Goal: Information Seeking & Learning: Learn about a topic

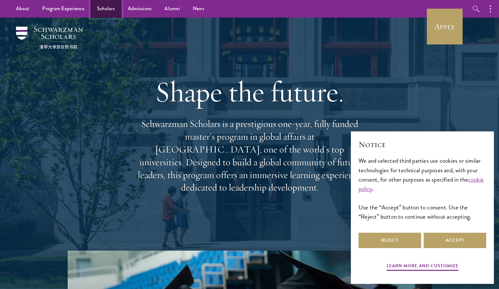
click at [100, 11] on link "Scholars" at bounding box center [106, 9] width 31 height 18
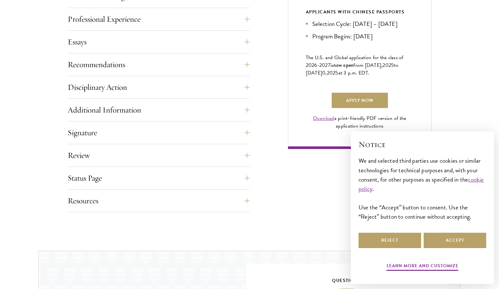
scroll to position [432, 0]
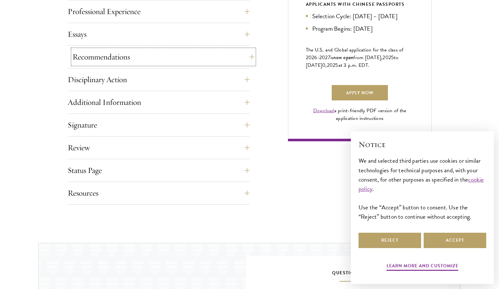
click at [248, 59] on button "Recommendations" at bounding box center [163, 56] width 182 height 15
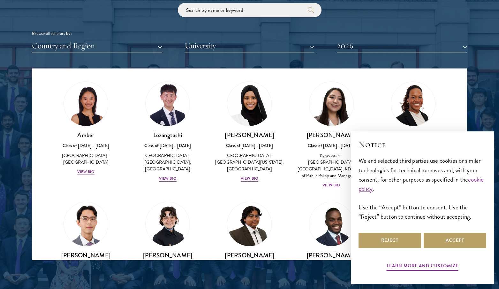
scroll to position [30, 0]
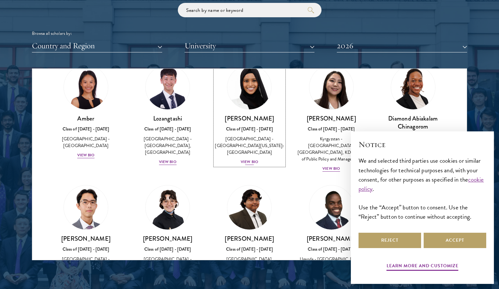
click at [248, 96] on img at bounding box center [249, 87] width 49 height 49
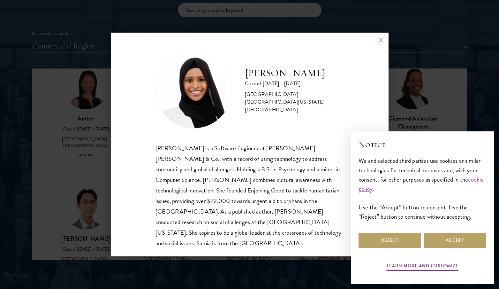
scroll to position [1, 0]
click at [433, 237] on button "Accept" at bounding box center [455, 239] width 63 height 15
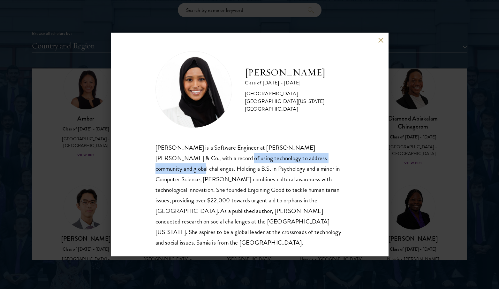
drag, startPoint x: 191, startPoint y: 160, endPoint x: 315, endPoint y: 156, distance: 124.3
click at [315, 156] on div "Samia Abdi is a Software Engineer at JP Morgan Chase & Co., with a record of us…" at bounding box center [250, 194] width 188 height 105
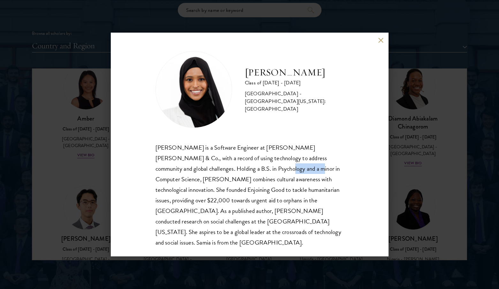
drag, startPoint x: 228, startPoint y: 169, endPoint x: 261, endPoint y: 169, distance: 32.9
click at [261, 169] on div "Samia Abdi is a Software Engineer at JP Morgan Chase & Co., with a record of us…" at bounding box center [250, 194] width 188 height 105
drag, startPoint x: 210, startPoint y: 180, endPoint x: 241, endPoint y: 180, distance: 31.3
click at [241, 180] on div "Samia Abdi is a Software Engineer at JP Morgan Chase & Co., with a record of us…" at bounding box center [250, 194] width 188 height 105
drag, startPoint x: 266, startPoint y: 178, endPoint x: 308, endPoint y: 178, distance: 41.8
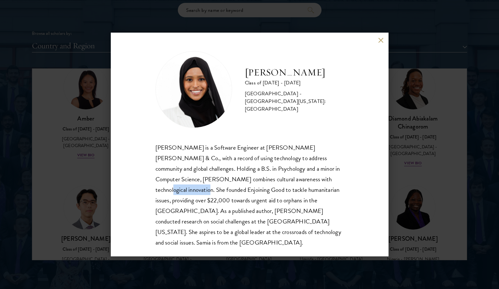
click at [308, 178] on div "Samia Abdi is a Software Engineer at JP Morgan Chase & Co., with a record of us…" at bounding box center [250, 194] width 188 height 105
drag, startPoint x: 231, startPoint y: 190, endPoint x: 274, endPoint y: 190, distance: 43.4
click at [274, 190] on div "Samia Abdi is a Software Engineer at JP Morgan Chase & Co., with a record of us…" at bounding box center [250, 194] width 188 height 105
click at [287, 189] on div "Samia Abdi is a Software Engineer at JP Morgan Chase & Co., with a record of us…" at bounding box center [250, 194] width 188 height 105
drag, startPoint x: 198, startPoint y: 204, endPoint x: 260, endPoint y: 203, distance: 61.9
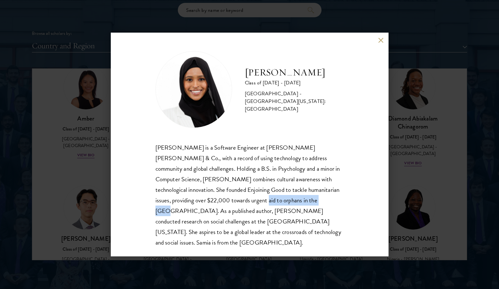
click at [260, 203] on div "Samia Abdi is a Software Engineer at JP Morgan Chase & Co., with a record of us…" at bounding box center [250, 194] width 188 height 105
click at [274, 203] on div "Samia Abdi is a Software Engineer at JP Morgan Chase & Co., with a record of us…" at bounding box center [250, 194] width 188 height 105
drag, startPoint x: 207, startPoint y: 213, endPoint x: 262, endPoint y: 210, distance: 55.3
click at [263, 210] on div "Samia Abdi is a Software Engineer at JP Morgan Chase & Co., with a record of us…" at bounding box center [250, 194] width 188 height 105
click at [273, 212] on div "Samia Abdi is a Software Engineer at JP Morgan Chase & Co., with a record of us…" at bounding box center [250, 194] width 188 height 105
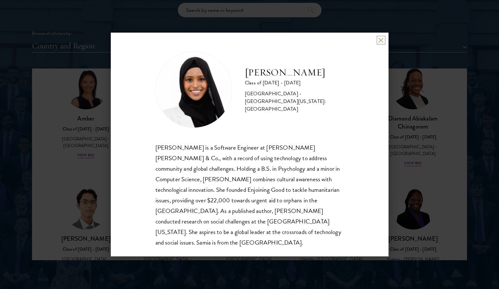
click at [382, 42] on button at bounding box center [380, 39] width 5 height 5
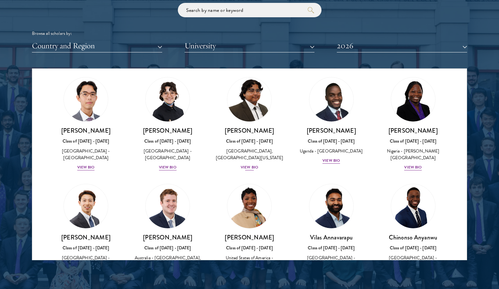
scroll to position [137, 0]
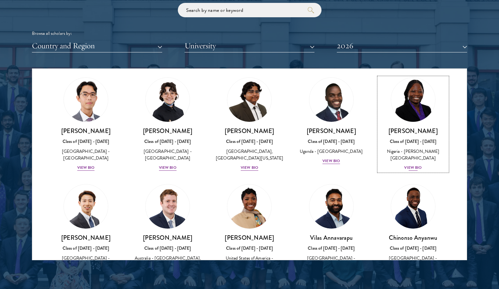
click at [420, 110] on img at bounding box center [413, 99] width 49 height 49
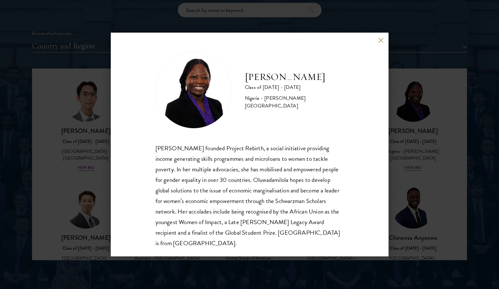
click at [418, 124] on div "Oluwadamilola Akintewe Class of 2025 - 2026 Nigeria - Adekunle Ajasin Universit…" at bounding box center [249, 144] width 499 height 289
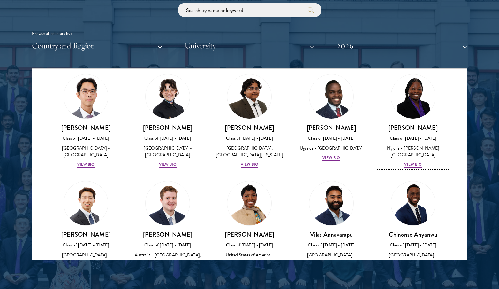
scroll to position [143, 0]
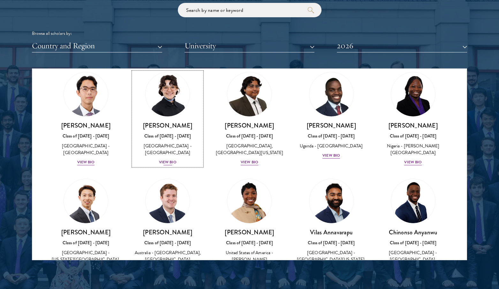
click at [173, 110] on img at bounding box center [167, 94] width 49 height 49
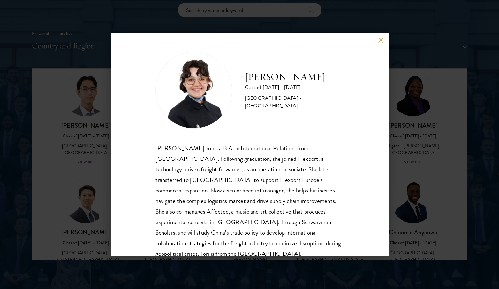
scroll to position [11, 0]
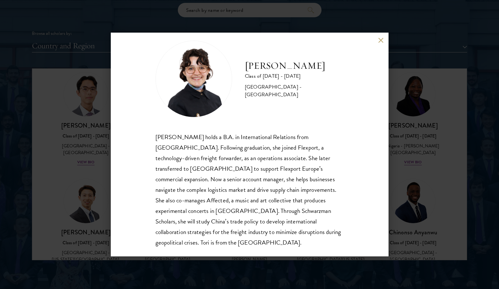
click at [383, 40] on button at bounding box center [380, 39] width 5 height 5
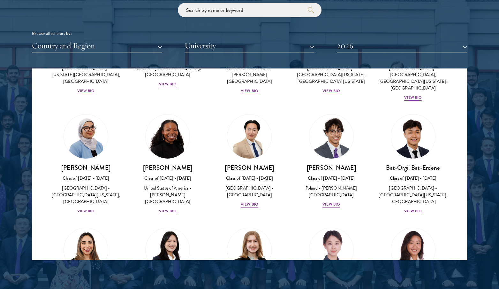
scroll to position [329, 0]
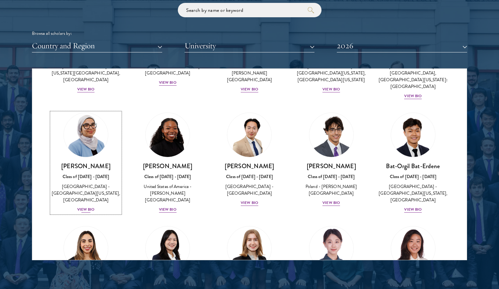
click at [84, 141] on img at bounding box center [86, 134] width 49 height 49
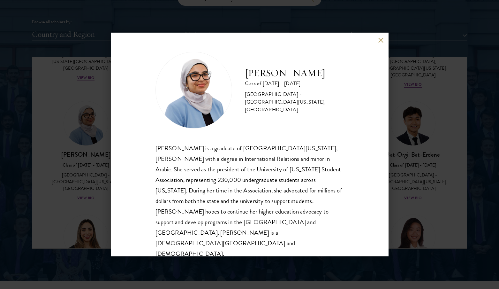
scroll to position [793, 0]
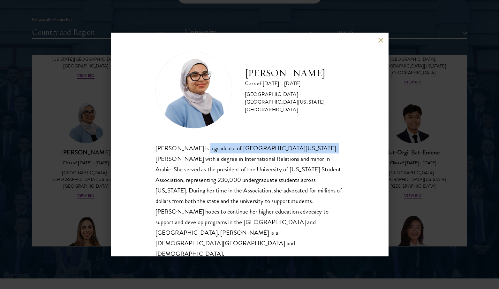
drag, startPoint x: 195, startPoint y: 156, endPoint x: 296, endPoint y: 149, distance: 101.1
click at [296, 149] on div "Celene Aridin is a graduate of University of California, Davis with a degree in…" at bounding box center [250, 201] width 188 height 116
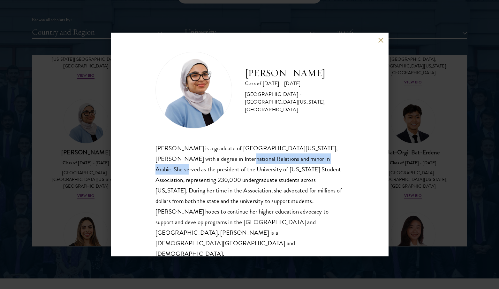
drag, startPoint x: 194, startPoint y: 166, endPoint x: 304, endPoint y: 166, distance: 110.2
click at [304, 166] on div "Celene Aridin is a graduate of University of California, Davis with a degree in…" at bounding box center [250, 201] width 188 height 116
click at [255, 186] on div "Celene Aridin is a graduate of University of California, Davis with a degree in…" at bounding box center [250, 201] width 188 height 116
click at [399, 190] on div "Celene Aridin Class of 2025 - 2026 United States of America - University of Cal…" at bounding box center [249, 144] width 499 height 289
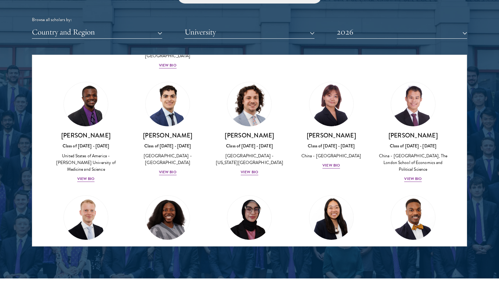
scroll to position [1058, 0]
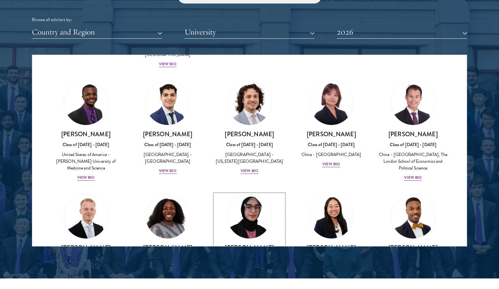
click at [258, 192] on img at bounding box center [249, 216] width 49 height 49
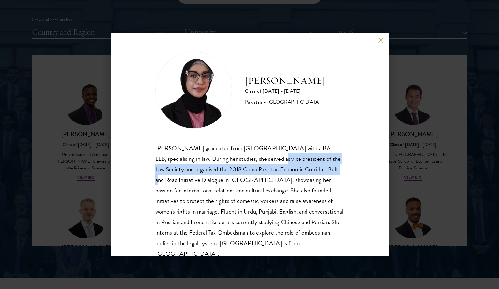
drag, startPoint x: 248, startPoint y: 162, endPoint x: 303, endPoint y: 167, distance: 54.9
click at [303, 167] on div "Bareera Javed graduated from Bahria University with a BA-LLB, specialising in l…" at bounding box center [250, 201] width 188 height 116
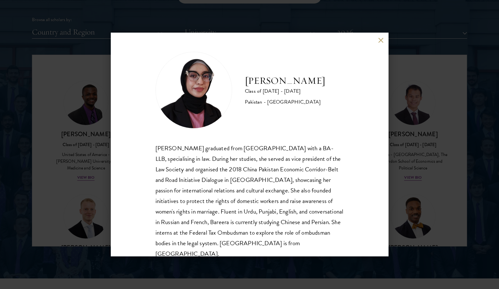
click at [303, 189] on div "Bareera Javed graduated from Bahria University with a BA-LLB, specialising in l…" at bounding box center [250, 201] width 188 height 116
click at [401, 205] on div "Bree Javed Class of 2025 - 2026 Pakistan - Bahria University Bareera Javed grad…" at bounding box center [249, 144] width 499 height 289
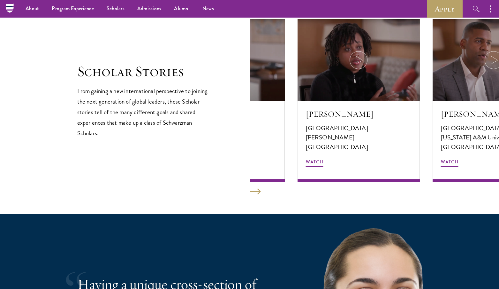
scroll to position [1088, 0]
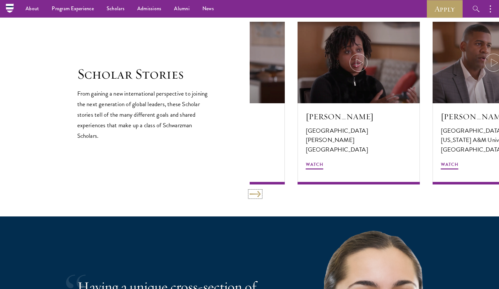
click at [256, 194] on button at bounding box center [255, 194] width 11 height 6
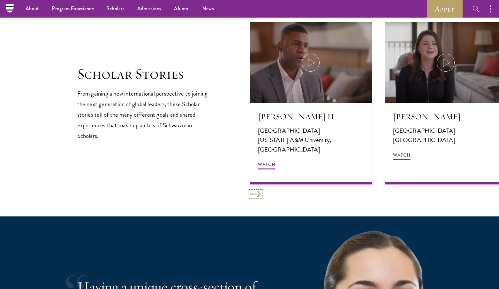
click at [256, 194] on button at bounding box center [255, 194] width 11 height 6
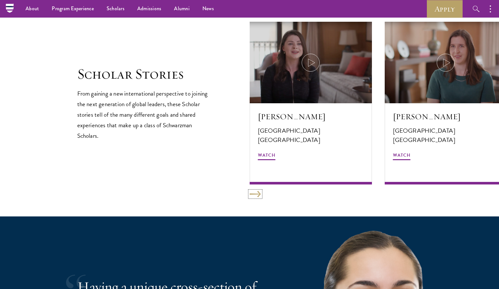
click at [256, 194] on button at bounding box center [255, 194] width 11 height 6
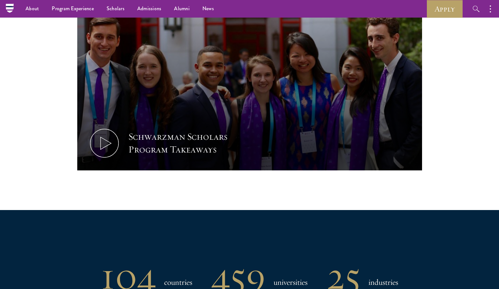
scroll to position [0, 0]
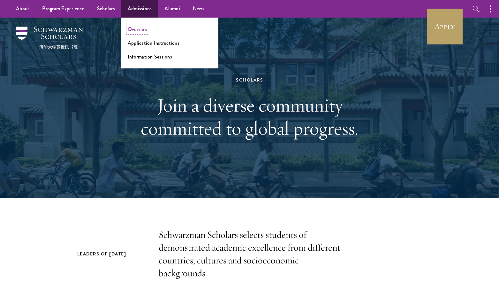
click at [143, 30] on link "Overview" at bounding box center [138, 29] width 20 height 7
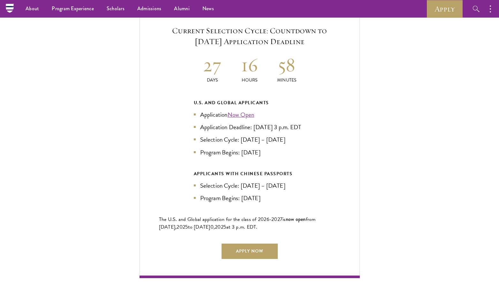
scroll to position [1370, 0]
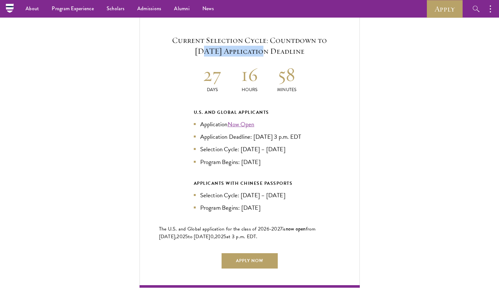
drag, startPoint x: 184, startPoint y: 40, endPoint x: 237, endPoint y: 39, distance: 53.0
click at [238, 39] on h5 "Current Selection Cycle: Countdown to September 10, 2025 Application Deadline" at bounding box center [249, 46] width 181 height 22
click at [242, 42] on h5 "Current Selection Cycle: Countdown to September 10, 2025 Application Deadline" at bounding box center [249, 46] width 181 height 22
drag, startPoint x: 206, startPoint y: 125, endPoint x: 220, endPoint y: 129, distance: 14.0
click at [220, 132] on li "Application Deadline: Sept 10, 2025 at 3 p.m. EDT" at bounding box center [250, 136] width 112 height 9
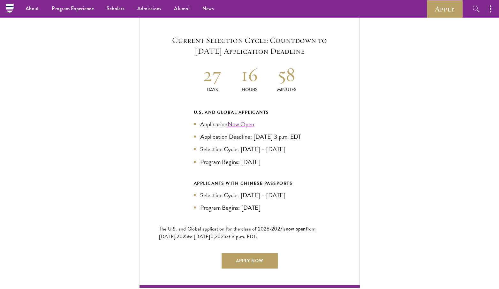
click at [222, 145] on li "Selection Cycle: Oct – Nov 2025" at bounding box center [250, 148] width 112 height 9
click at [221, 157] on li "Program Begins: Aug 2026" at bounding box center [250, 161] width 112 height 9
click at [215, 179] on div "APPLICANTS WITH CHINESE PASSPORTS" at bounding box center [250, 183] width 112 height 8
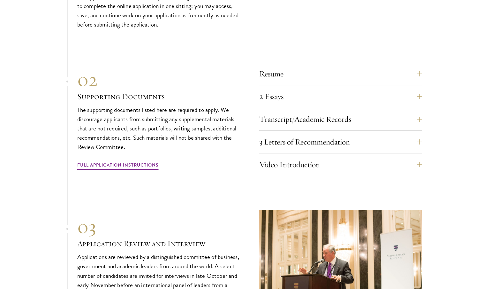
scroll to position [2181, 0]
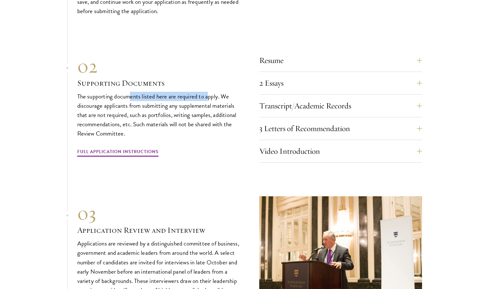
drag, startPoint x: 132, startPoint y: 95, endPoint x: 209, endPoint y: 95, distance: 77.0
click at [209, 95] on p "The supporting documents listed here are required to apply. We discourage appli…" at bounding box center [158, 115] width 163 height 46
click at [166, 108] on p "The supporting documents listed here are required to apply. We discourage appli…" at bounding box center [158, 115] width 163 height 46
click at [279, 77] on button "2 Essays" at bounding box center [345, 82] width 163 height 15
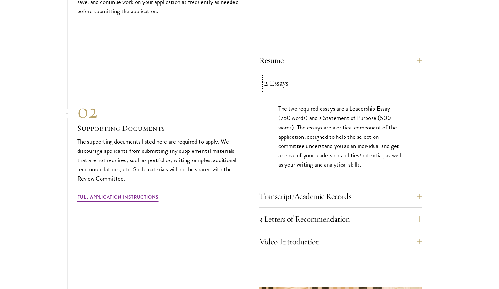
click at [279, 77] on button "2 Essays" at bounding box center [345, 82] width 163 height 15
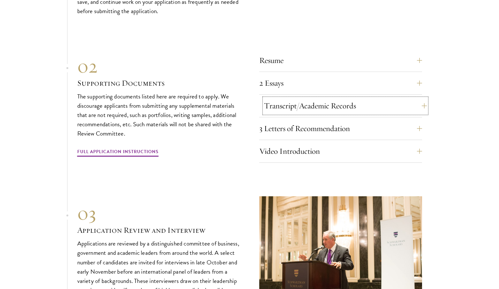
click at [283, 101] on button "Transcript/Academic Records" at bounding box center [345, 105] width 163 height 15
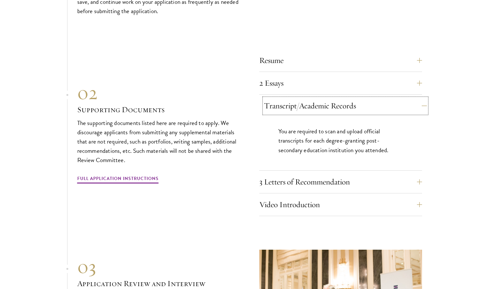
click at [283, 101] on button "Transcript/Academic Records" at bounding box center [345, 105] width 163 height 15
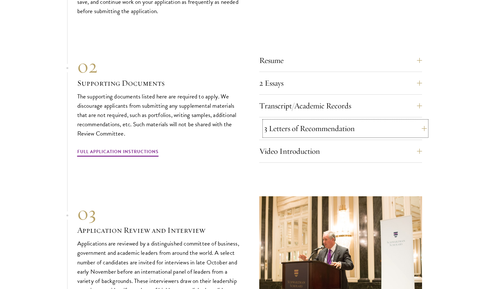
click at [288, 123] on button "3 Letters of Recommendation" at bounding box center [345, 128] width 163 height 15
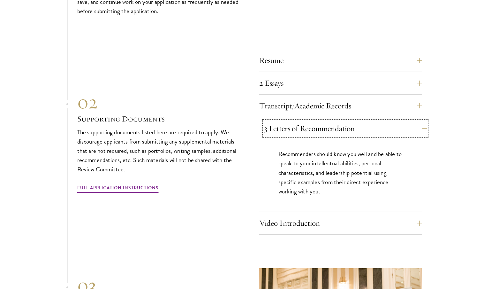
click at [288, 123] on button "3 Letters of Recommendation" at bounding box center [345, 128] width 163 height 15
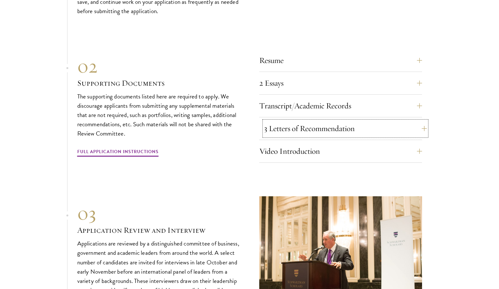
click at [281, 129] on button "3 Letters of Recommendation" at bounding box center [345, 128] width 163 height 15
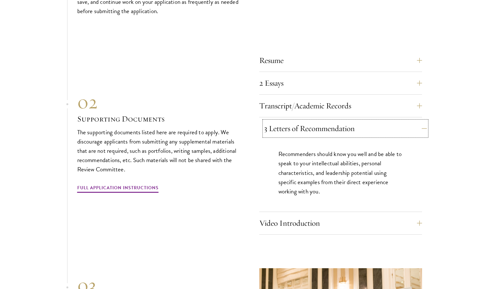
click at [281, 129] on button "3 Letters of Recommendation" at bounding box center [345, 128] width 163 height 15
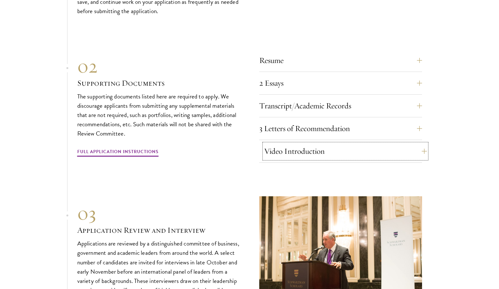
click at [282, 143] on button "Video Introduction" at bounding box center [345, 150] width 163 height 15
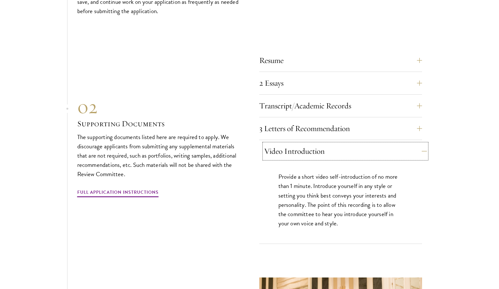
click at [282, 143] on button "Video Introduction" at bounding box center [345, 150] width 163 height 15
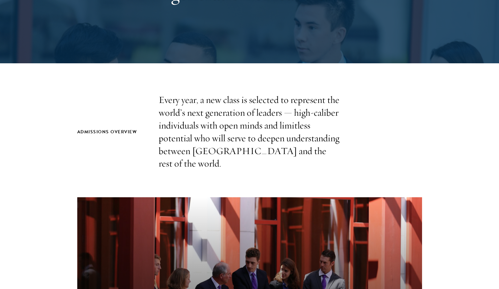
scroll to position [0, 0]
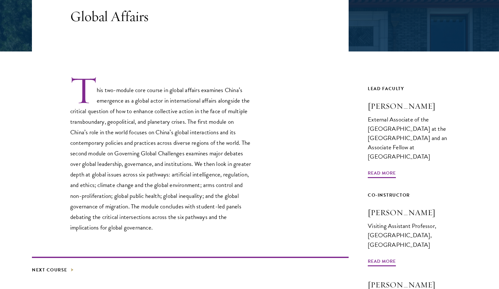
scroll to position [148, 0]
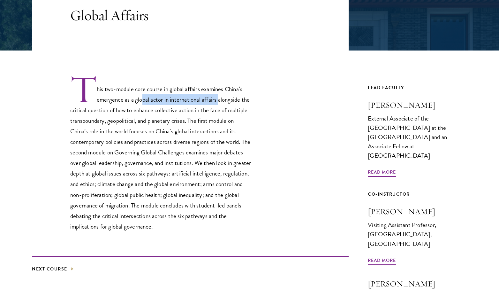
drag, startPoint x: 142, startPoint y: 101, endPoint x: 219, endPoint y: 102, distance: 76.6
click at [219, 102] on p "This two-module core course in global affairs examines China’s emergence as a g…" at bounding box center [161, 152] width 182 height 157
drag, startPoint x: 163, startPoint y: 110, endPoint x: 222, endPoint y: 110, distance: 58.4
click at [222, 110] on p "This two-module core course in global affairs examines China’s emergence as a g…" at bounding box center [161, 152] width 182 height 157
click at [194, 121] on p "This two-module core course in global affairs examines China’s emergence as a g…" at bounding box center [161, 152] width 182 height 157
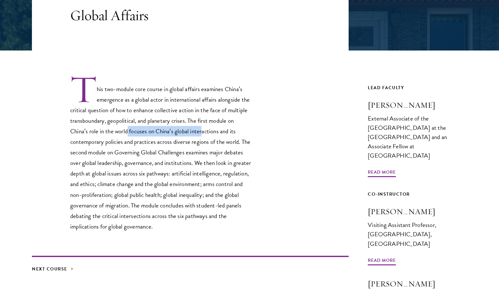
drag, startPoint x: 128, startPoint y: 129, endPoint x: 203, endPoint y: 130, distance: 75.4
click at [203, 130] on p "This two-module core course in global affairs examines China’s emergence as a g…" at bounding box center [161, 152] width 182 height 157
drag, startPoint x: 153, startPoint y: 142, endPoint x: 218, endPoint y: 144, distance: 64.5
click at [218, 144] on p "This two-module core course in global affairs examines China’s emergence as a g…" at bounding box center [161, 152] width 182 height 157
click at [159, 154] on p "This two-module core course in global affairs examines China’s emergence as a g…" at bounding box center [161, 152] width 182 height 157
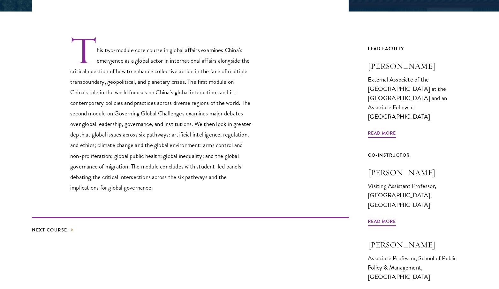
scroll to position [187, 0]
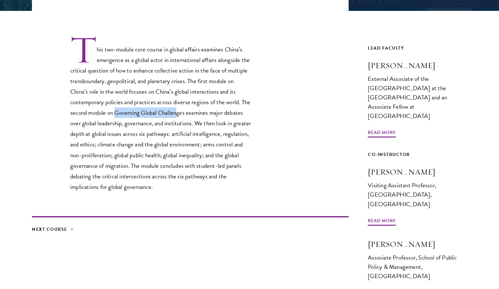
drag, startPoint x: 125, startPoint y: 113, endPoint x: 188, endPoint y: 114, distance: 63.2
click at [188, 114] on p "This two-module core course in global affairs examines China’s emergence as a g…" at bounding box center [161, 113] width 182 height 157
click at [208, 114] on p "This two-module core course in global affairs examines China’s emergence as a g…" at bounding box center [161, 113] width 182 height 157
drag, startPoint x: 115, startPoint y: 123, endPoint x: 194, endPoint y: 125, distance: 78.6
click at [194, 125] on p "This two-module core course in global affairs examines China’s emergence as a g…" at bounding box center [161, 113] width 182 height 157
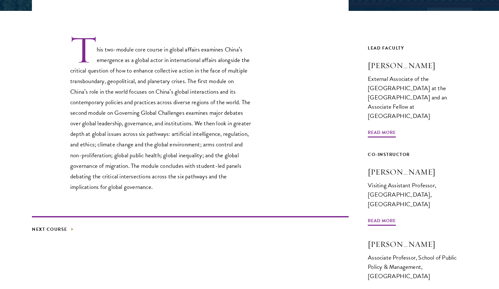
click at [198, 124] on p "This two-module core course in global affairs examines China’s emergence as a g…" at bounding box center [161, 113] width 182 height 157
drag, startPoint x: 118, startPoint y: 134, endPoint x: 176, endPoint y: 135, distance: 58.4
click at [176, 135] on p "This two-module core course in global affairs examines China’s emergence as a g…" at bounding box center [161, 113] width 182 height 157
drag, startPoint x: 193, startPoint y: 133, endPoint x: 224, endPoint y: 133, distance: 31.6
click at [224, 133] on p "This two-module core course in global affairs examines China’s emergence as a g…" at bounding box center [161, 113] width 182 height 157
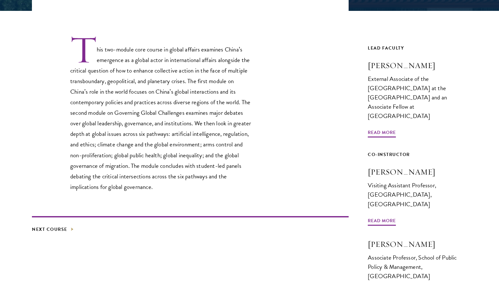
click at [114, 144] on p "This two-module core course in global affairs examines China’s emergence as a g…" at bounding box center [161, 113] width 182 height 157
drag, startPoint x: 133, startPoint y: 144, endPoint x: 173, endPoint y: 145, distance: 40.6
click at [173, 145] on p "This two-module core course in global affairs examines China’s emergence as a g…" at bounding box center [161, 113] width 182 height 157
click at [197, 143] on p "This two-module core course in global affairs examines China’s emergence as a g…" at bounding box center [161, 113] width 182 height 157
drag, startPoint x: 151, startPoint y: 153, endPoint x: 196, endPoint y: 154, distance: 45.0
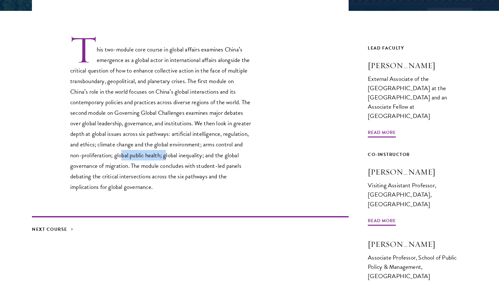
click at [196, 154] on p "This two-module core course in global affairs examines China’s emergence as a g…" at bounding box center [161, 113] width 182 height 157
click at [210, 156] on p "This two-module core course in global affairs examines China’s emergence as a g…" at bounding box center [161, 113] width 182 height 157
drag, startPoint x: 131, startPoint y: 165, endPoint x: 155, endPoint y: 168, distance: 24.2
click at [155, 168] on p "This two-module core course in global affairs examines China’s emergence as a g…" at bounding box center [161, 113] width 182 height 157
drag, startPoint x: 176, startPoint y: 166, endPoint x: 225, endPoint y: 169, distance: 49.3
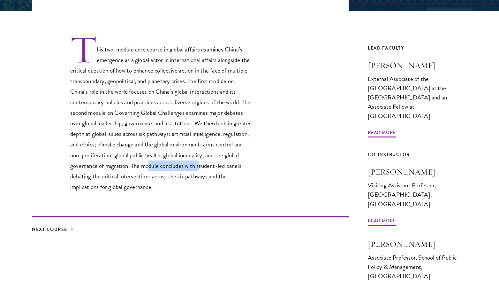
click at [225, 169] on p "This two-module core course in global affairs examines China’s emergence as a g…" at bounding box center [161, 113] width 182 height 157
drag, startPoint x: 140, startPoint y: 176, endPoint x: 201, endPoint y: 178, distance: 60.7
click at [201, 178] on p "This two-module core course in global affairs examines China’s emergence as a g…" at bounding box center [161, 113] width 182 height 157
click at [219, 179] on p "This two-module core course in global affairs examines China’s emergence as a g…" at bounding box center [161, 113] width 182 height 157
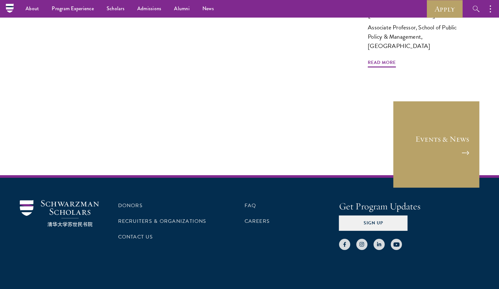
scroll to position [276, 0]
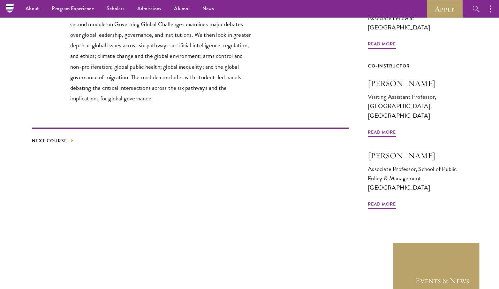
click at [66, 136] on footer "Next Course" at bounding box center [190, 135] width 317 height 17
click at [66, 139] on link "Next Course" at bounding box center [53, 141] width 42 height 8
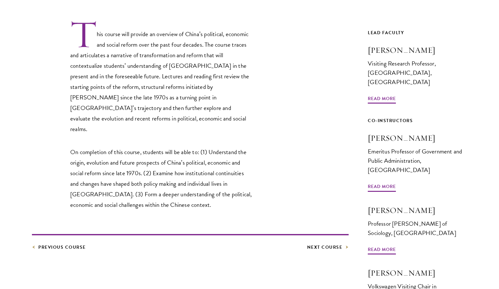
scroll to position [205, 0]
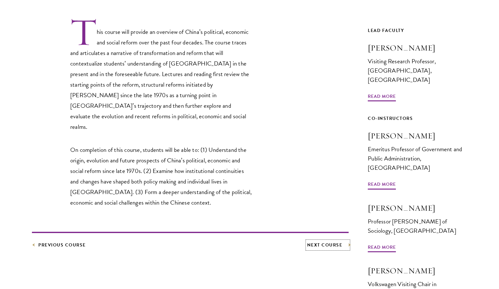
click at [331, 241] on link "Next Course" at bounding box center [328, 245] width 42 height 8
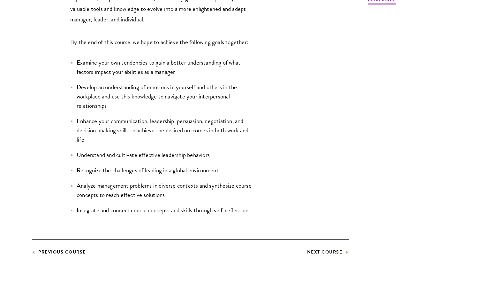
scroll to position [302, 0]
click at [320, 252] on link "Next Course" at bounding box center [328, 251] width 42 height 8
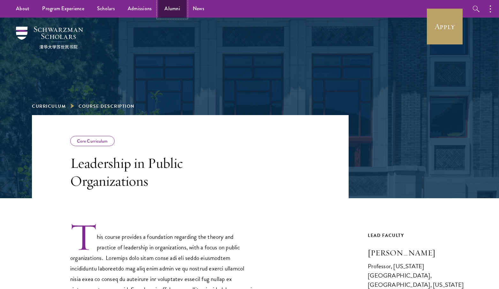
click at [167, 7] on link "Alumni" at bounding box center [172, 9] width 28 height 18
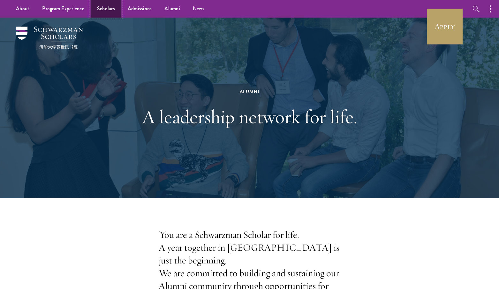
click at [108, 5] on link "Scholars" at bounding box center [106, 9] width 31 height 18
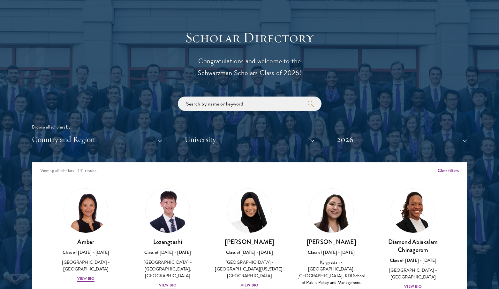
scroll to position [724, 0]
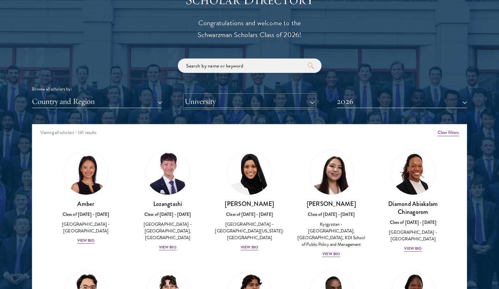
click at [231, 102] on button "University" at bounding box center [250, 101] width 130 height 13
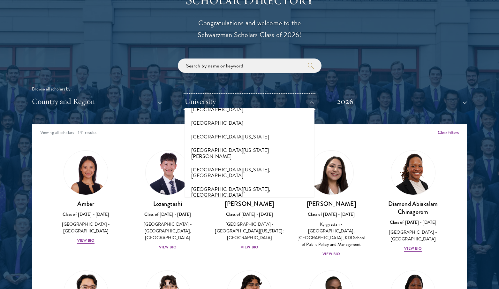
scroll to position [4816, 0]
click at [231, 270] on button "[GEOGRAPHIC_DATA]" at bounding box center [249, 276] width 126 height 13
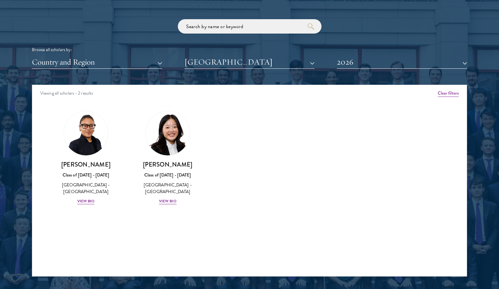
scroll to position [765, 0]
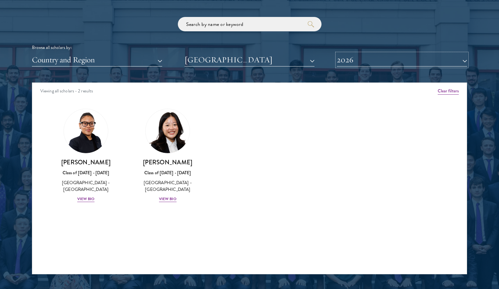
click at [346, 65] on button "2026" at bounding box center [402, 59] width 130 height 13
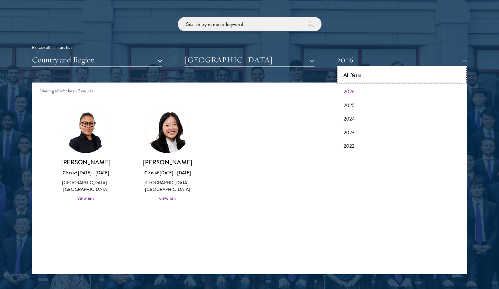
click at [351, 74] on button "All Years" at bounding box center [402, 74] width 126 height 13
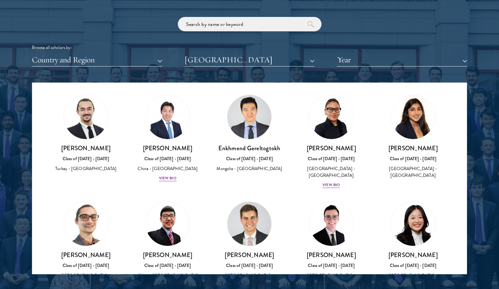
scroll to position [20, 0]
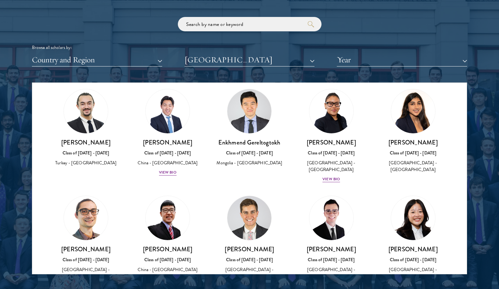
click at [424, 101] on img at bounding box center [413, 111] width 44 height 44
click at [417, 112] on img at bounding box center [413, 111] width 44 height 44
click at [412, 152] on div "Class of [DATE] - [DATE]" at bounding box center [413, 152] width 69 height 7
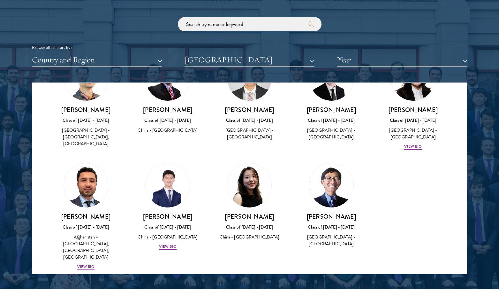
scroll to position [161, 0]
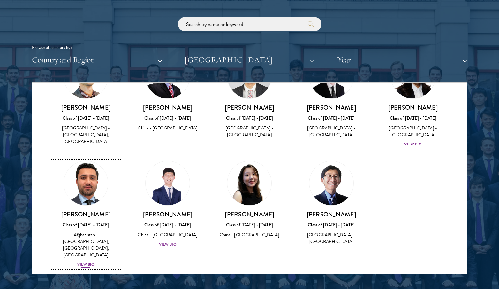
click at [90, 261] on div "View Bio" at bounding box center [86, 264] width 18 height 6
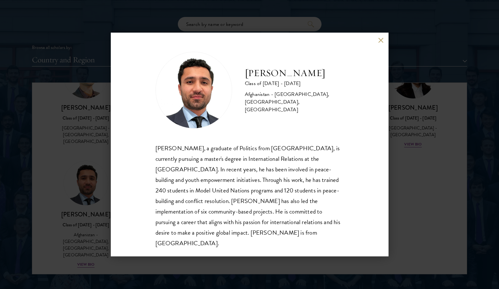
scroll to position [1, 0]
click at [397, 197] on div "[PERSON_NAME] Class of [DATE] - [DATE] [GEOGRAPHIC_DATA] - [GEOGRAPHIC_DATA], […" at bounding box center [249, 144] width 499 height 289
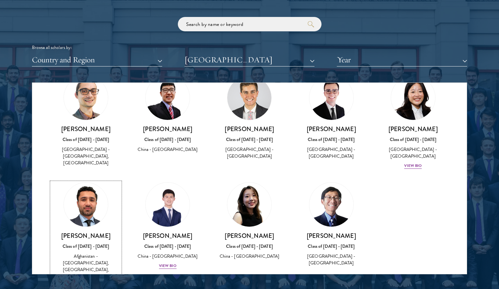
scroll to position [136, 0]
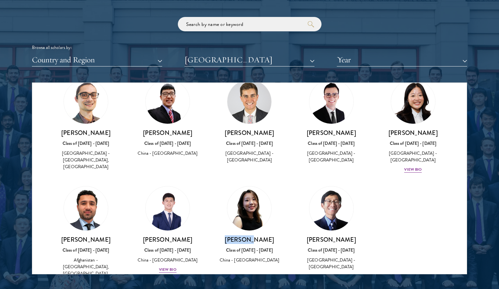
drag, startPoint x: 237, startPoint y: 237, endPoint x: 267, endPoint y: 236, distance: 30.3
click at [268, 237] on h3 "[PERSON_NAME]" at bounding box center [249, 239] width 69 height 8
copy h3 "[PERSON_NAME]"
click at [391, 203] on div "Amber Class of [DATE] - [DATE] [GEOGRAPHIC_DATA] - [GEOGRAPHIC_DATA] View Bio C…" at bounding box center [249, 139] width 435 height 348
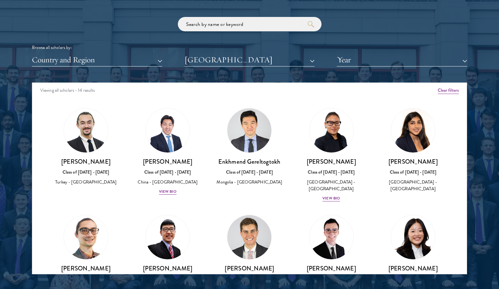
scroll to position [0, 0]
